Goal: Find specific page/section

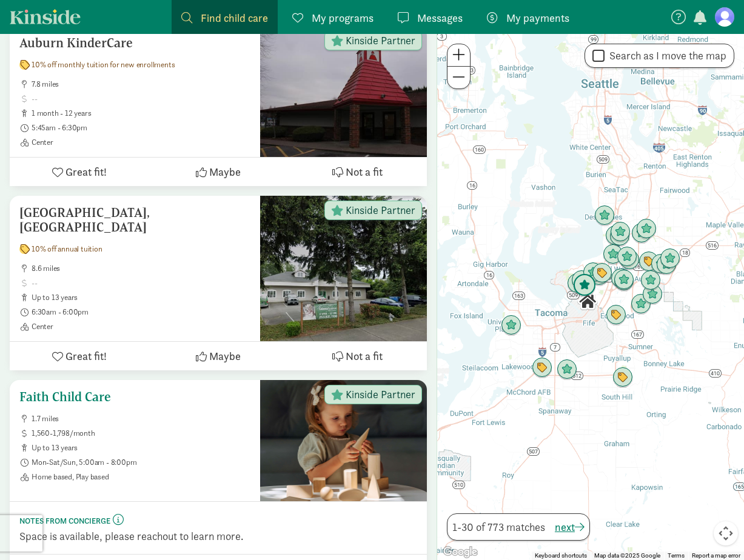
scroll to position [606, 0]
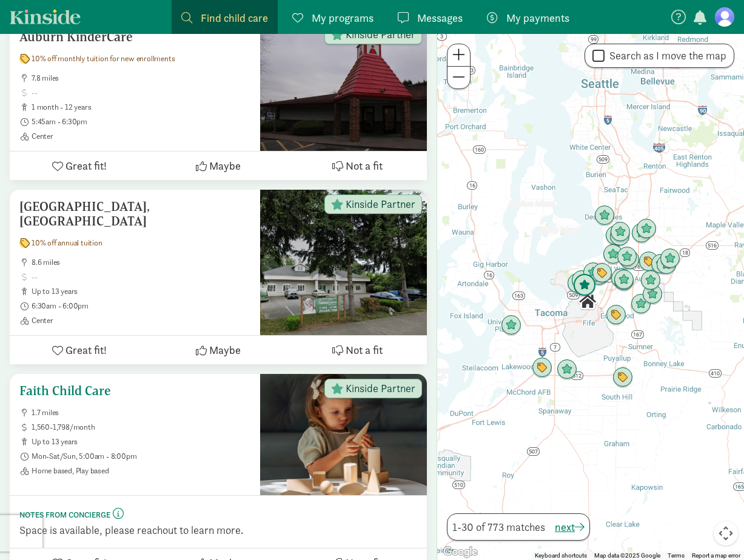
click at [50, 384] on h5 "Faith Child Care" at bounding box center [134, 391] width 231 height 15
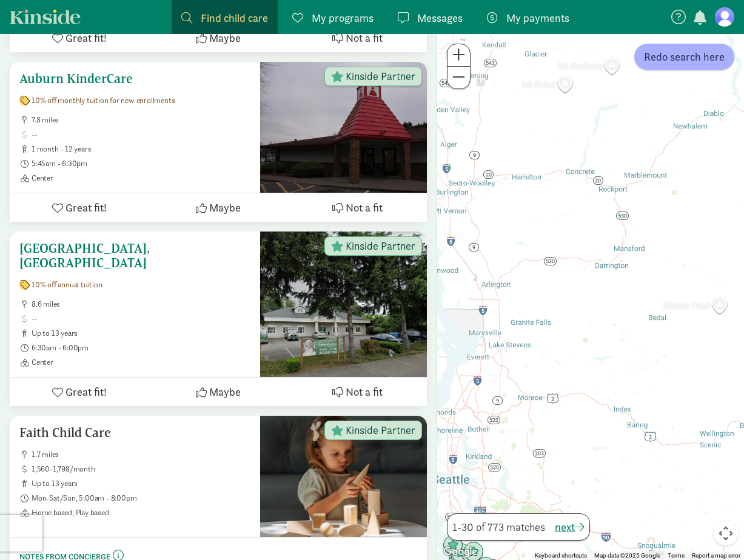
scroll to position [452, 0]
